Goal: Task Accomplishment & Management: Use online tool/utility

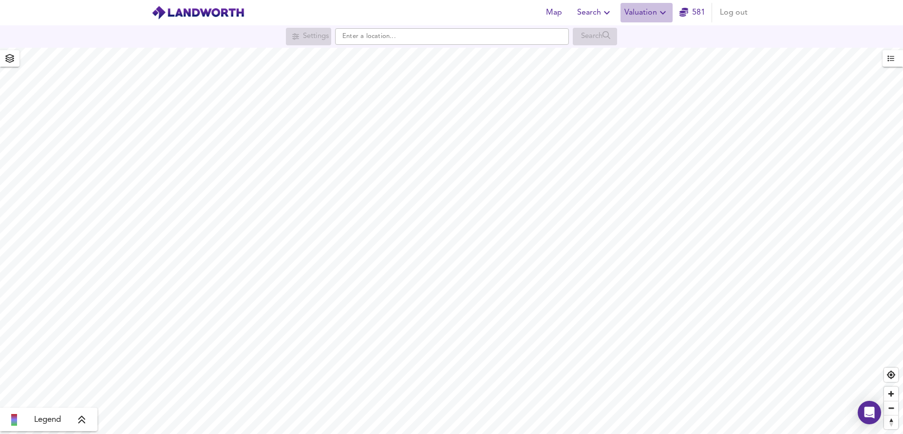
click at [652, 11] on span "Valuation" at bounding box center [646, 13] width 44 height 14
click at [654, 36] on li "New Valuation Report" at bounding box center [646, 35] width 116 height 18
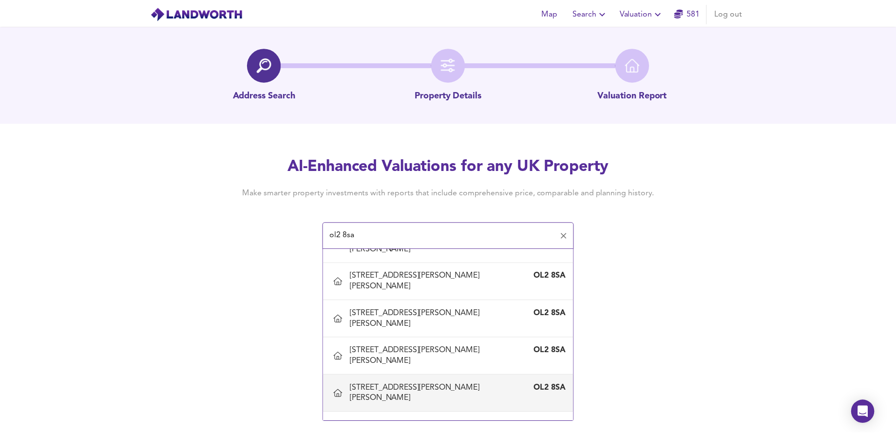
scroll to position [341, 0]
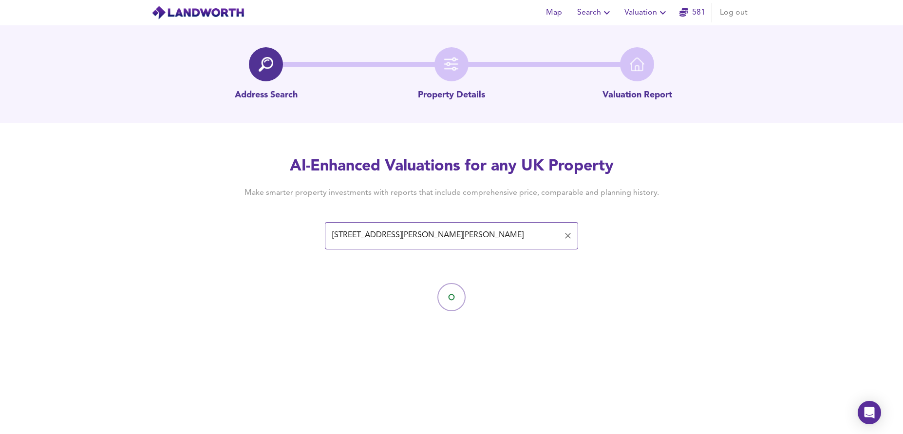
type input "[STREET_ADDRESS][PERSON_NAME][PERSON_NAME]"
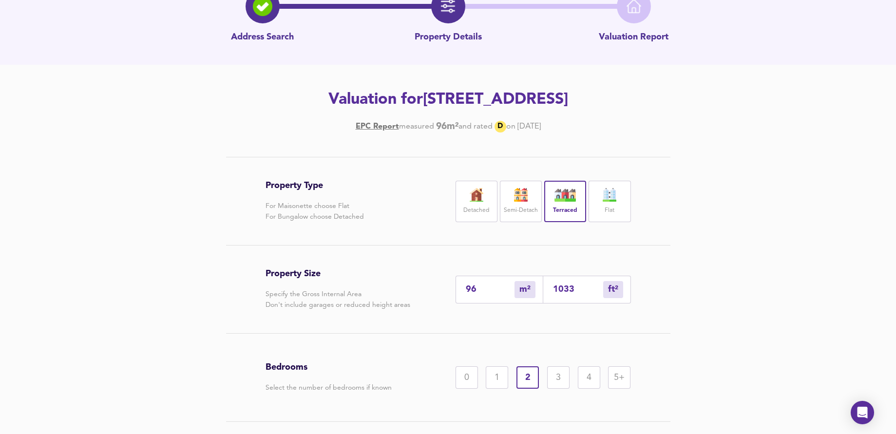
scroll to position [124, 0]
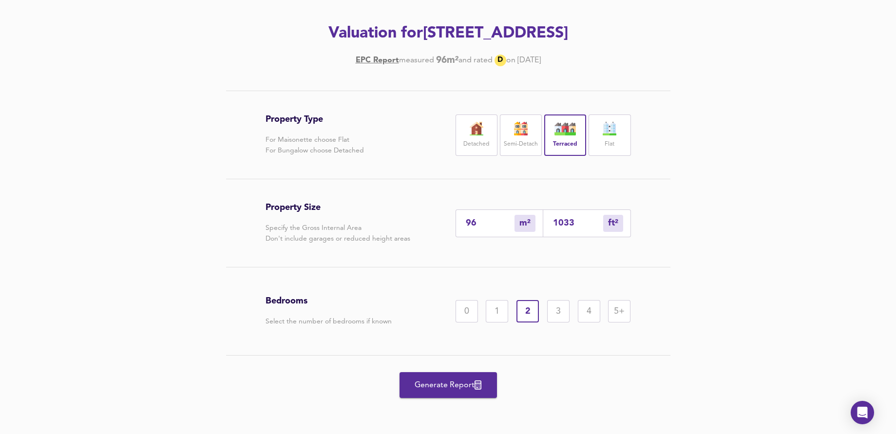
click at [461, 386] on span "Generate Report" at bounding box center [448, 385] width 78 height 14
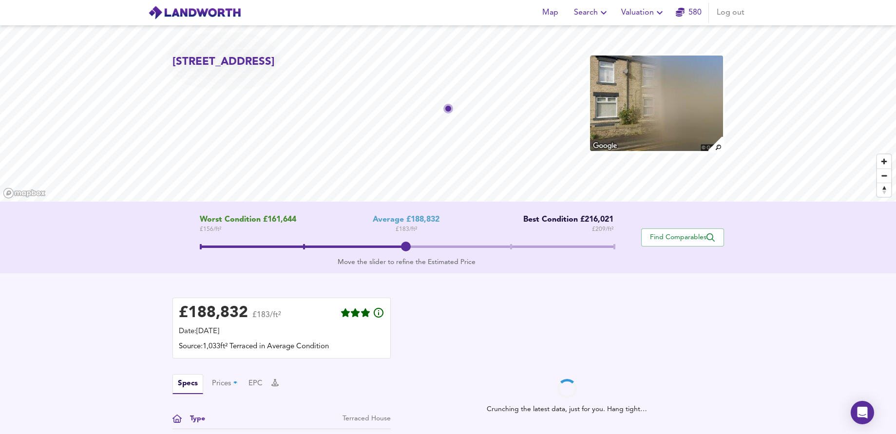
scroll to position [191, 0]
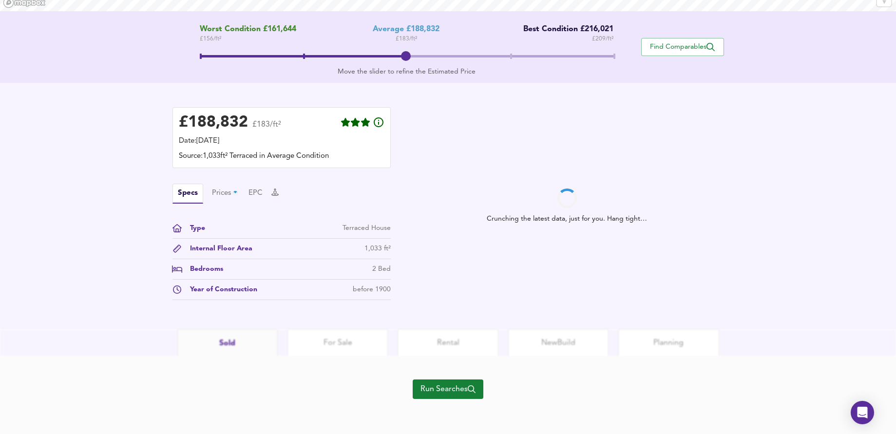
click at [446, 387] on span "Run Searches" at bounding box center [447, 389] width 55 height 14
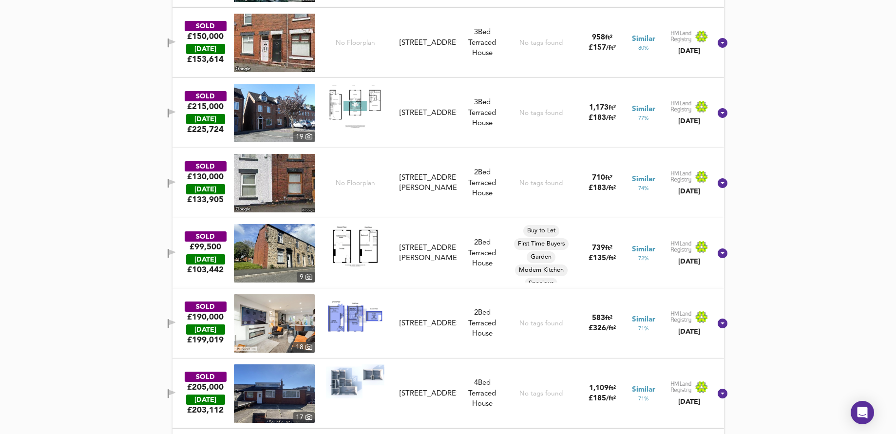
scroll to position [559, 0]
